Goal: Find specific page/section: Find specific page/section

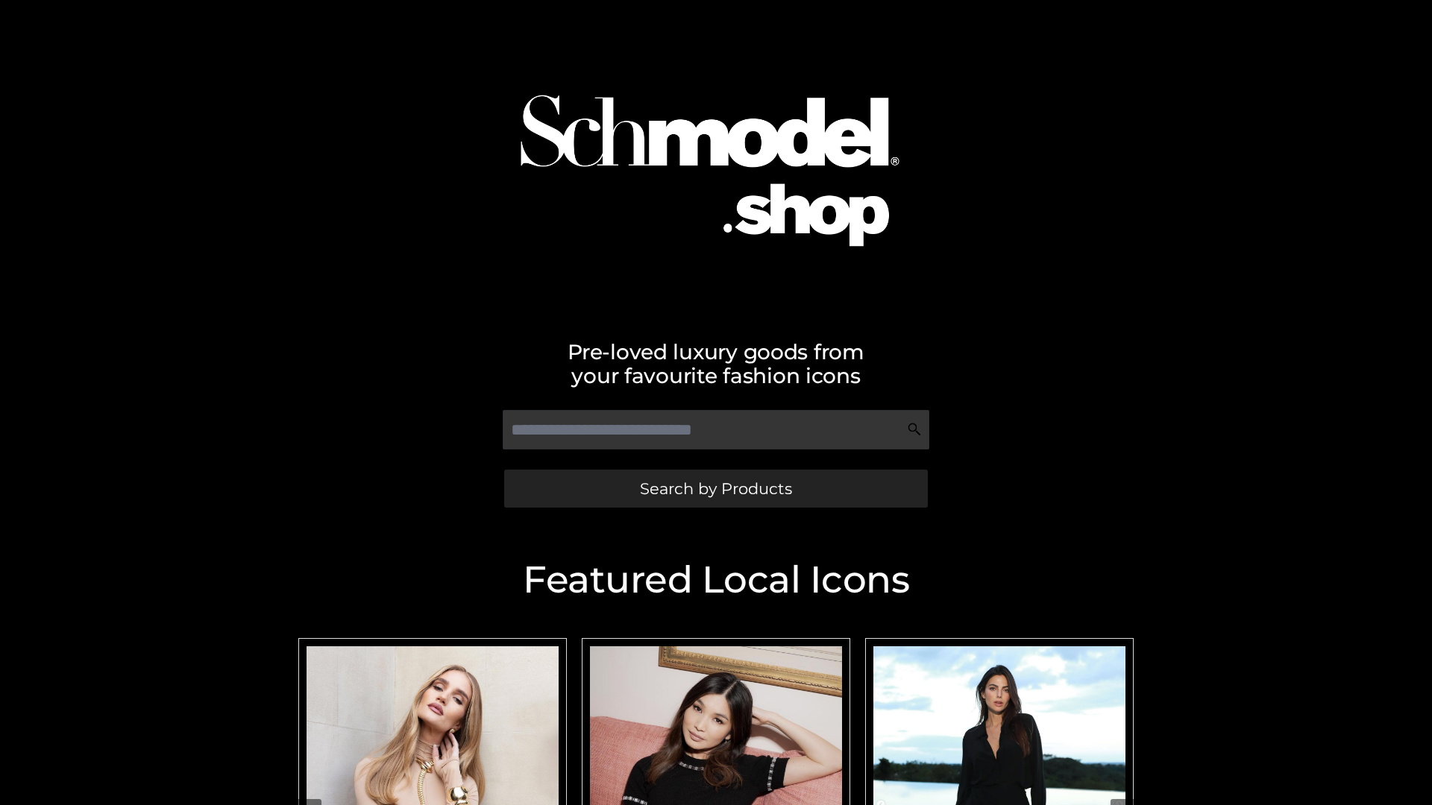
click at [715, 488] on span "Search by Products" at bounding box center [716, 489] width 152 height 16
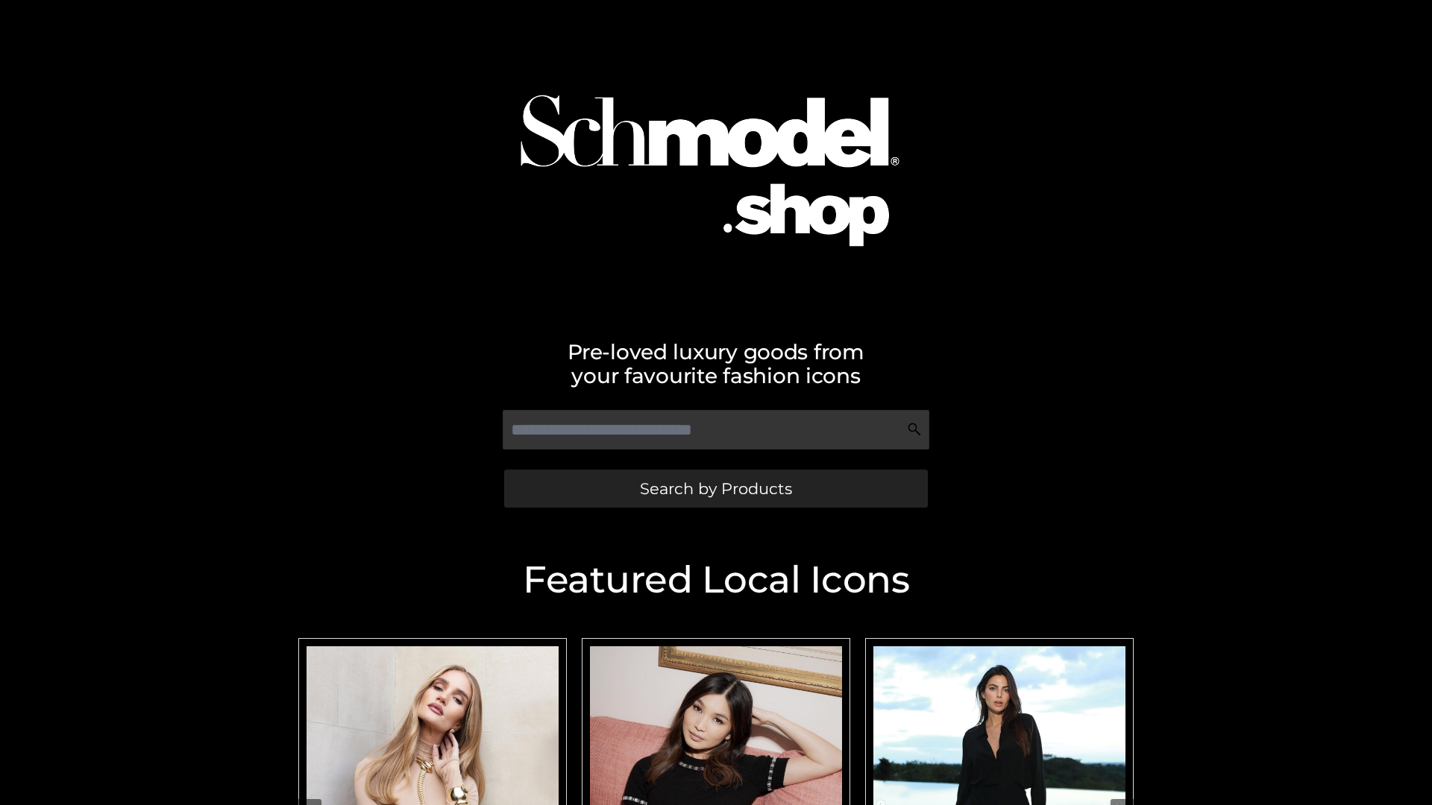
click at [715, 488] on span "Search by Products" at bounding box center [716, 489] width 152 height 16
